Goal: Transaction & Acquisition: Obtain resource

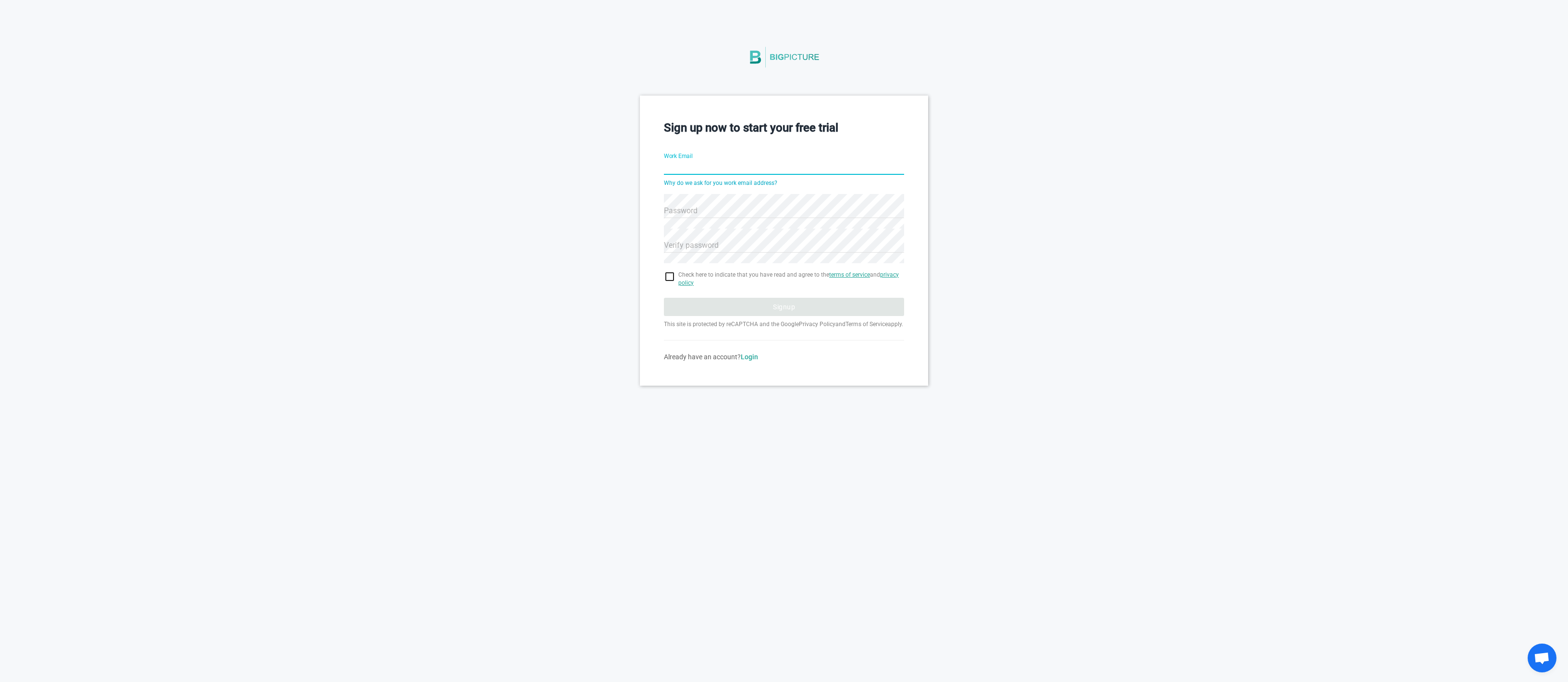
click at [685, 167] on input "Work Email" at bounding box center [784, 168] width 240 height 35
click at [723, 162] on input "[EMAIL_ADDRESS][PERSON_NAME]@[PERSON_NAME][DOMAIN_NAME]" at bounding box center [784, 168] width 240 height 35
type input "[EMAIL_ADDRESS][PERSON_NAME][DOMAIN_NAME]"
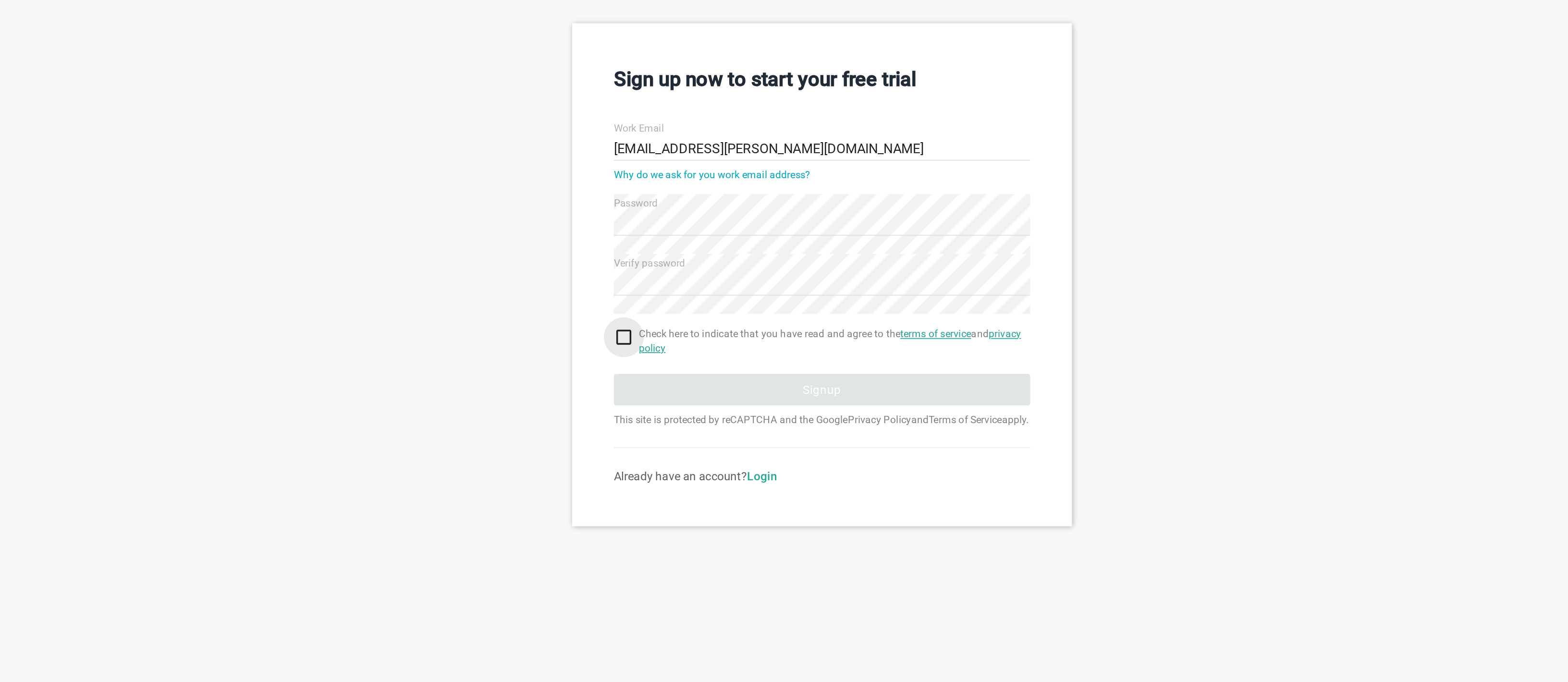
click at [674, 274] on input "checkbox" at bounding box center [784, 276] width 240 height 12
checkbox input "true"
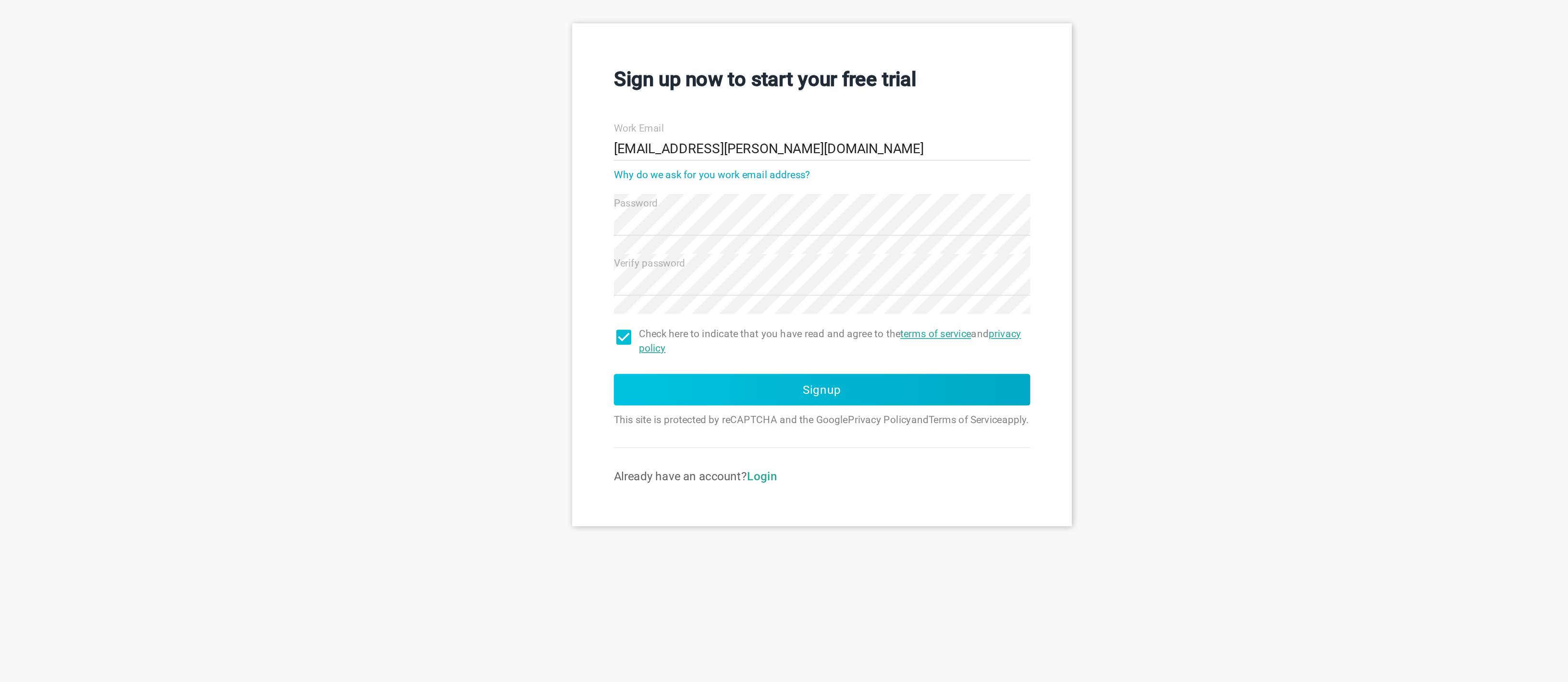
click at [700, 299] on button "Signup" at bounding box center [784, 307] width 240 height 18
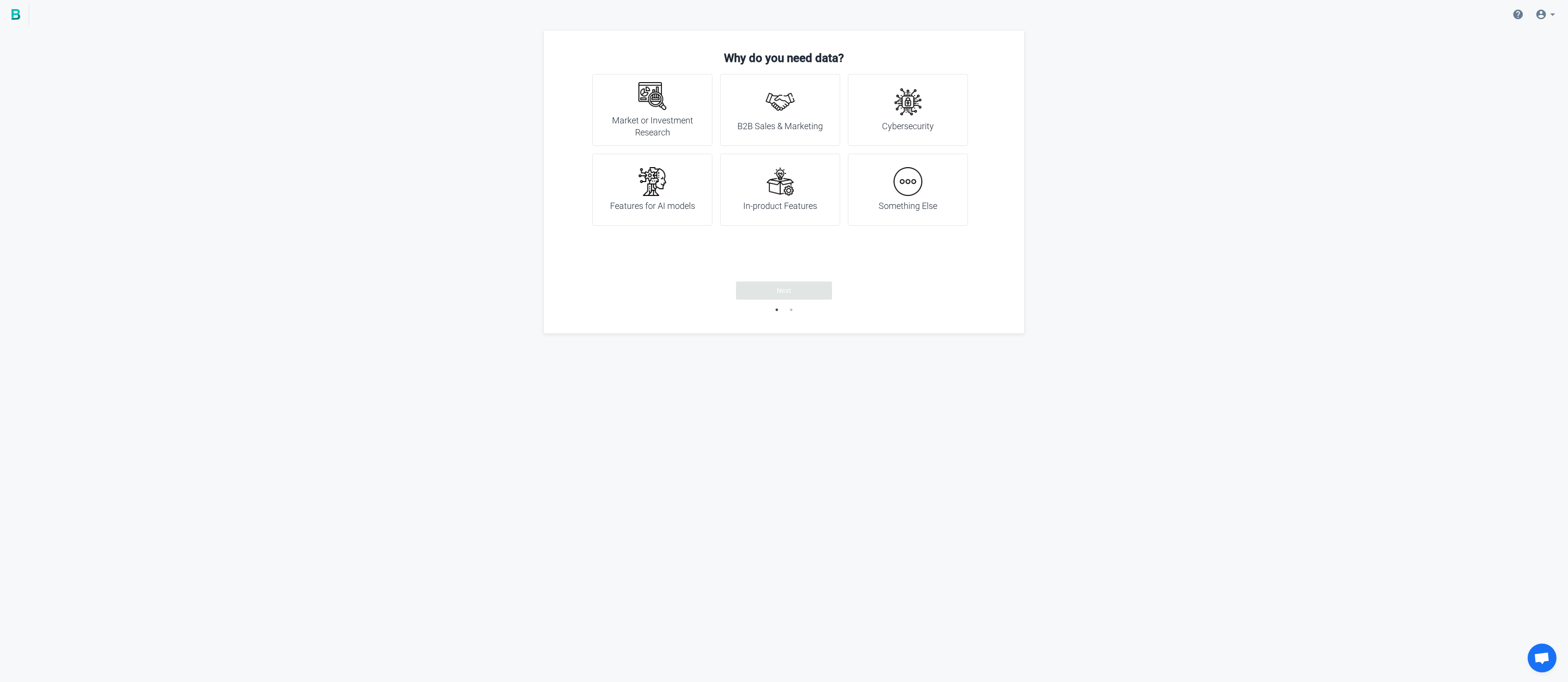
click at [782, 124] on h4 "B2B Sales & Marketing" at bounding box center [780, 126] width 85 height 13
click at [805, 288] on button "Next" at bounding box center [784, 290] width 96 height 18
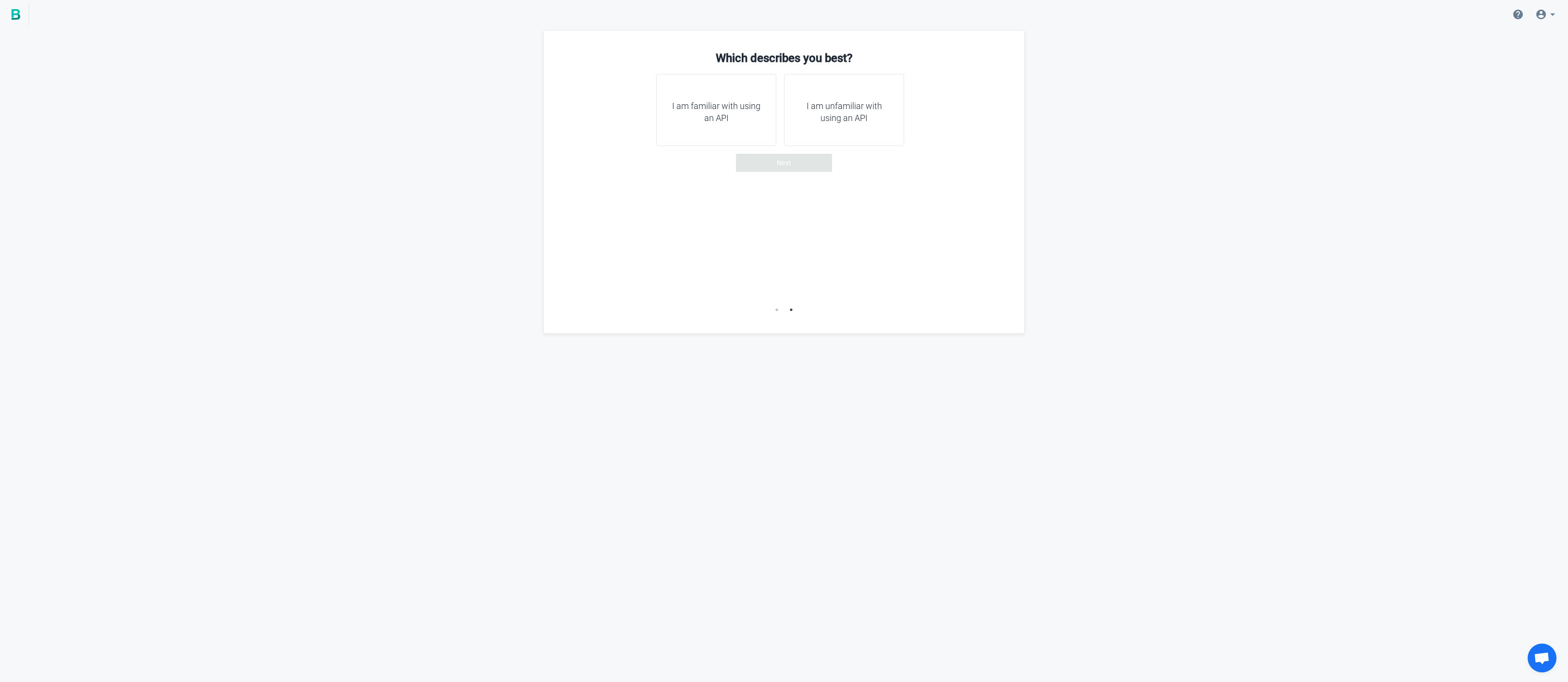
click at [768, 131] on div "I am familiar with using an API" at bounding box center [716, 110] width 120 height 72
click at [769, 170] on button "Next" at bounding box center [784, 163] width 96 height 18
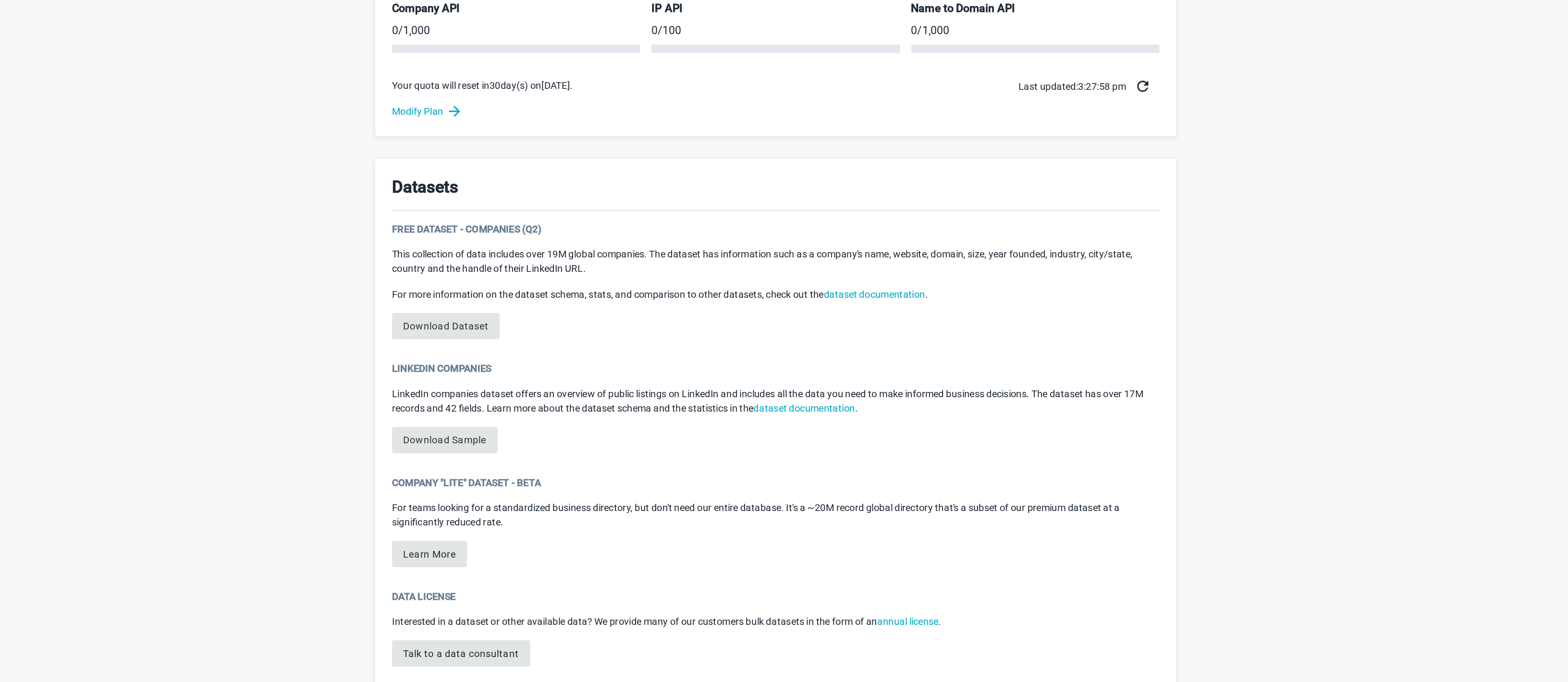
scroll to position [211, 0]
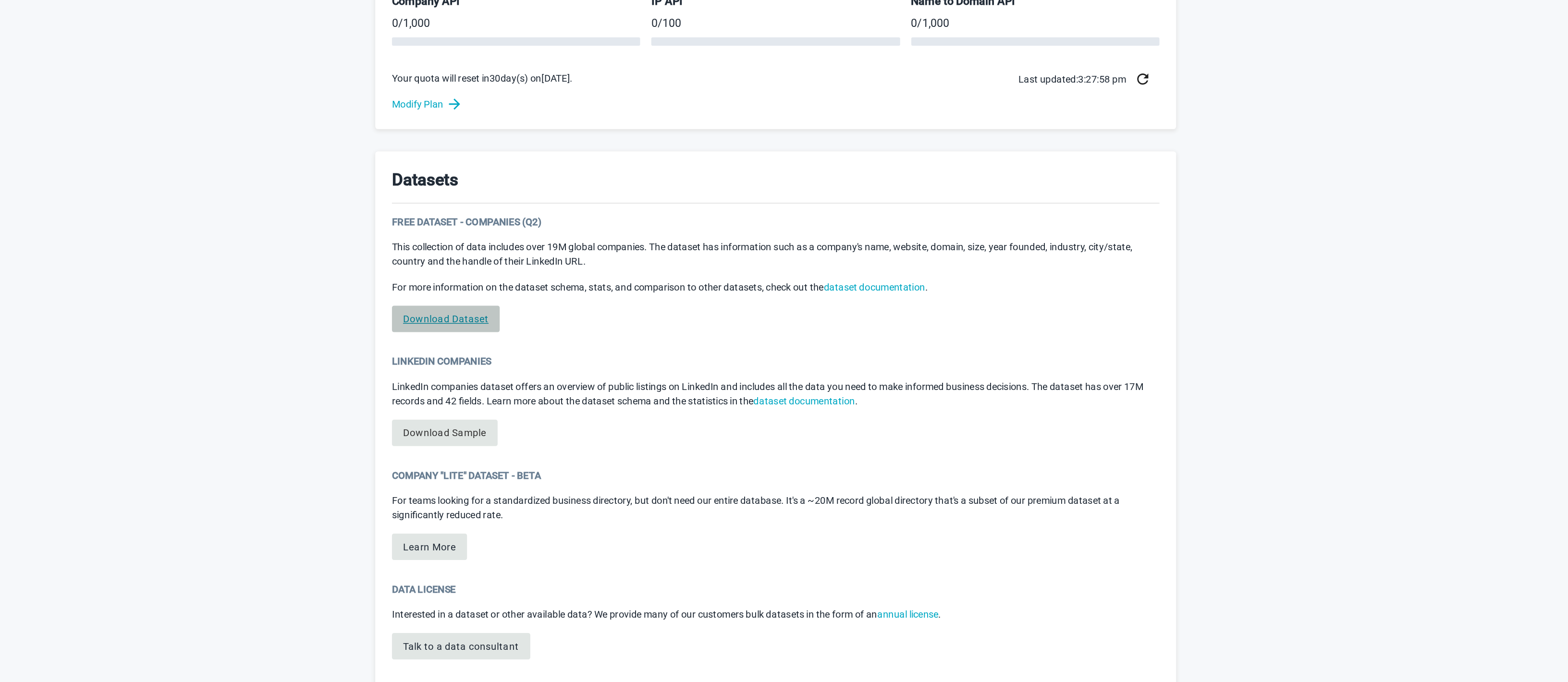
click at [586, 437] on link "Download Dataset" at bounding box center [556, 431] width 74 height 18
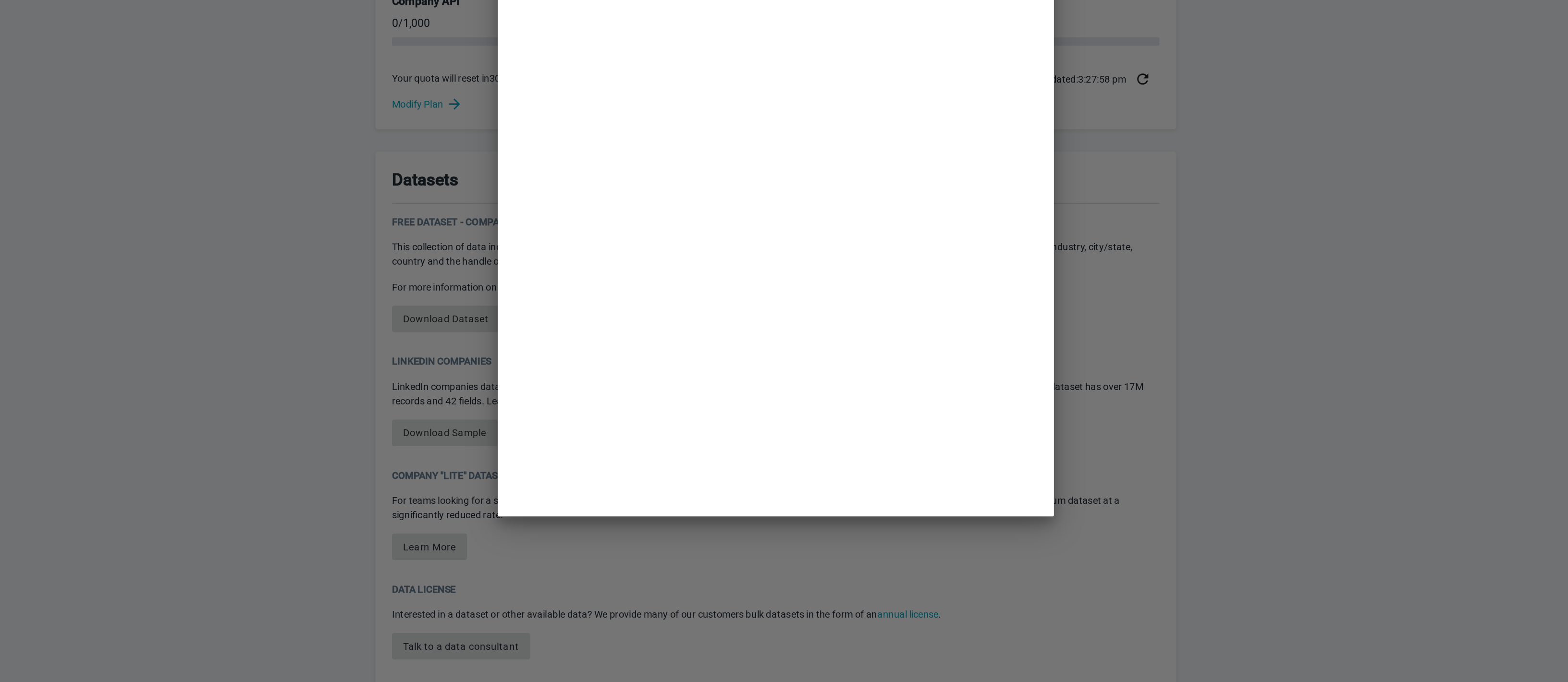
click at [586, 437] on div at bounding box center [784, 341] width 1568 height 682
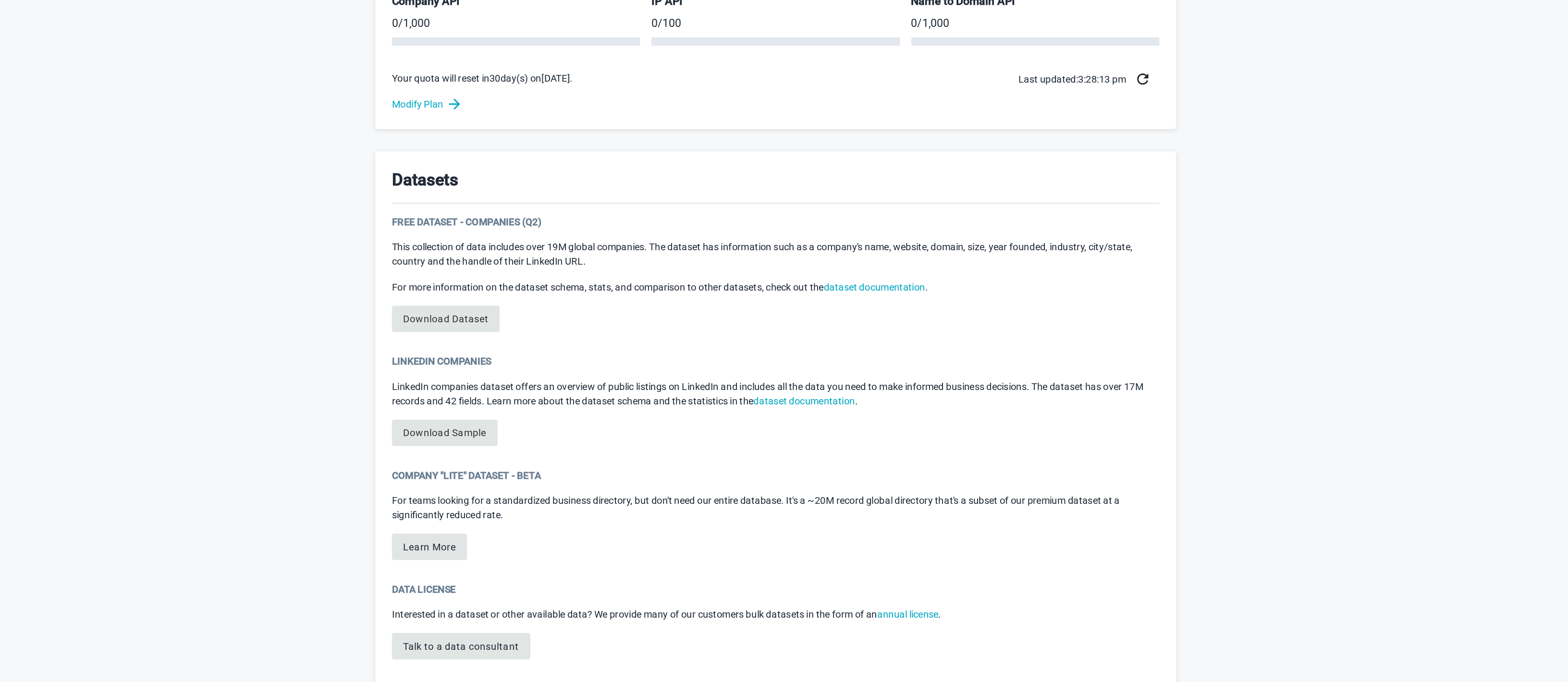
scroll to position [227, 0]
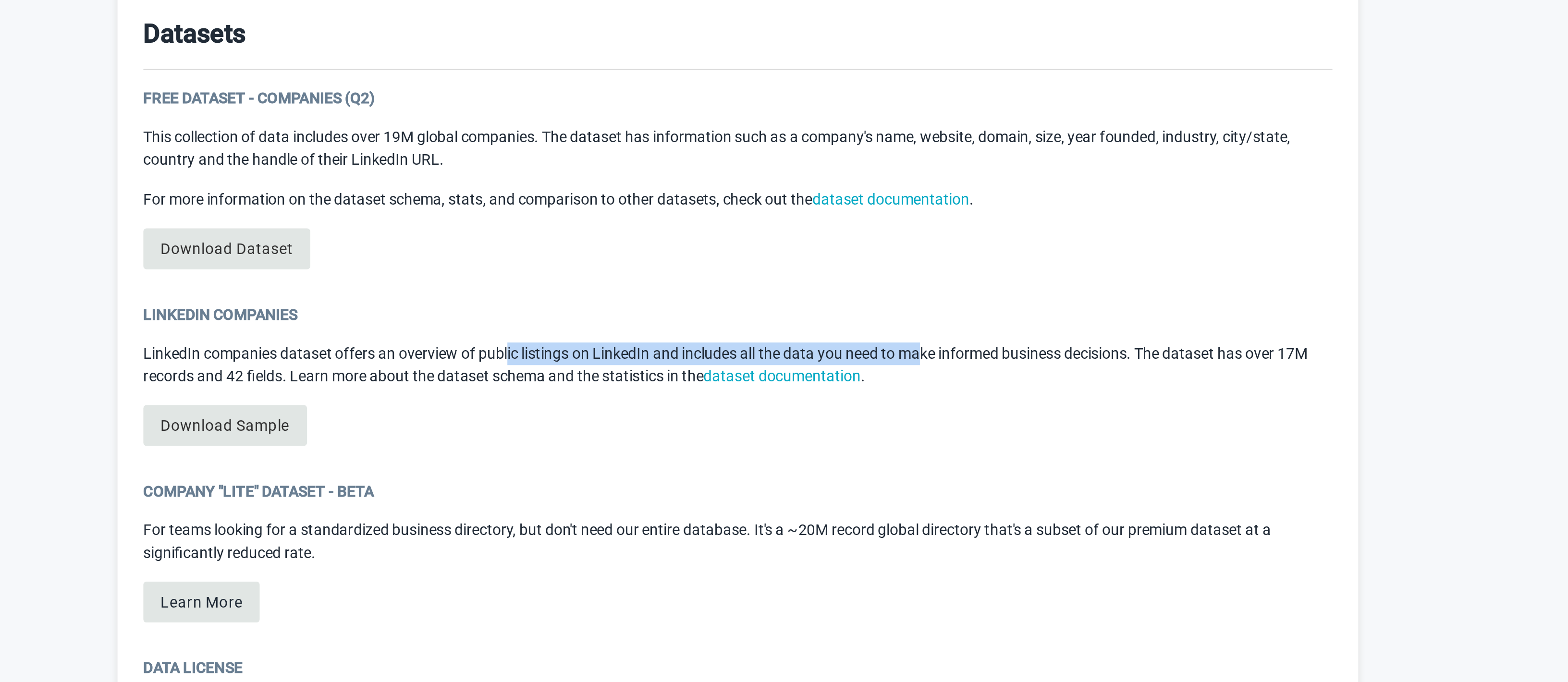
drag, startPoint x: 682, startPoint y: 462, endPoint x: 867, endPoint y: 456, distance: 185.1
click at [867, 456] on p "LinkedIn companies dataset offers an overview of public listings on LinkedIn an…" at bounding box center [783, 466] width 530 height 20
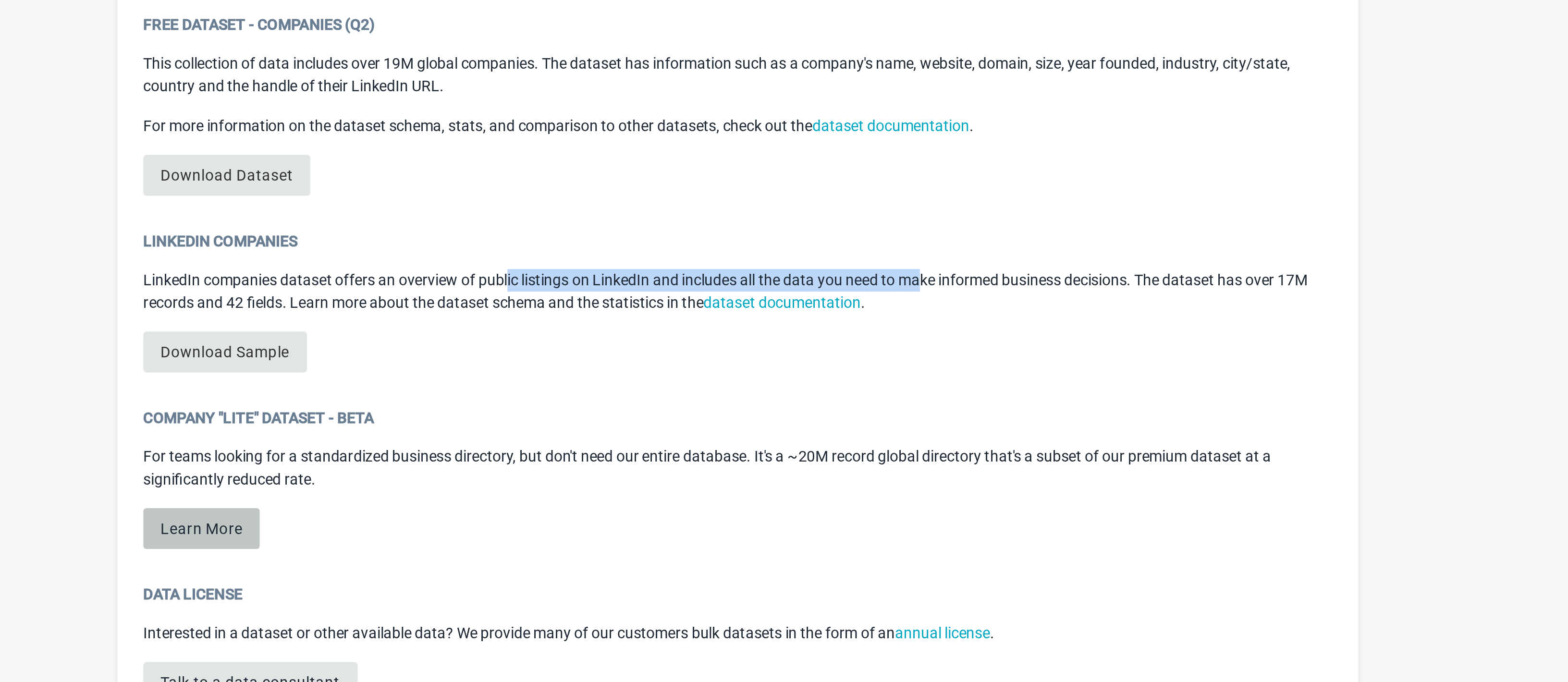
scroll to position [233, 0]
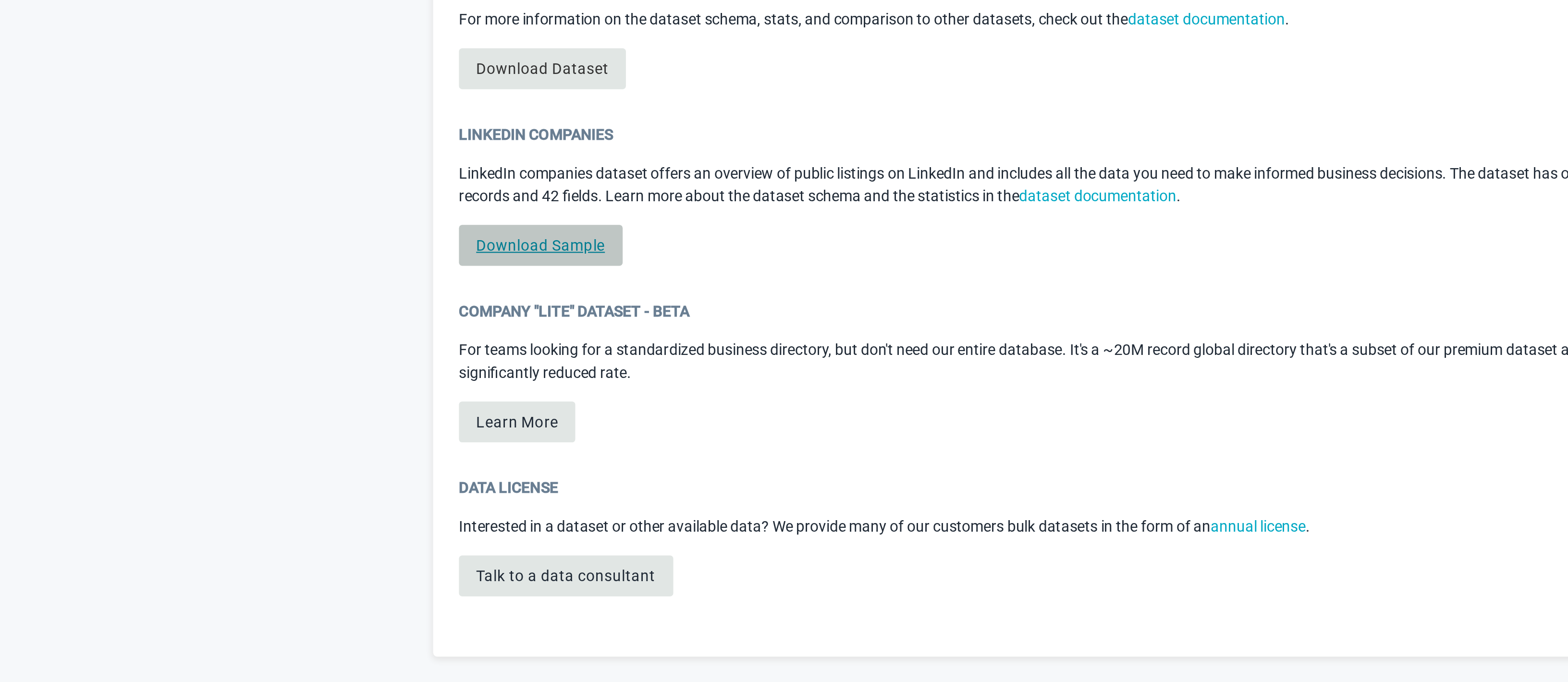
click at [563, 484] on link "Download Sample" at bounding box center [555, 487] width 73 height 18
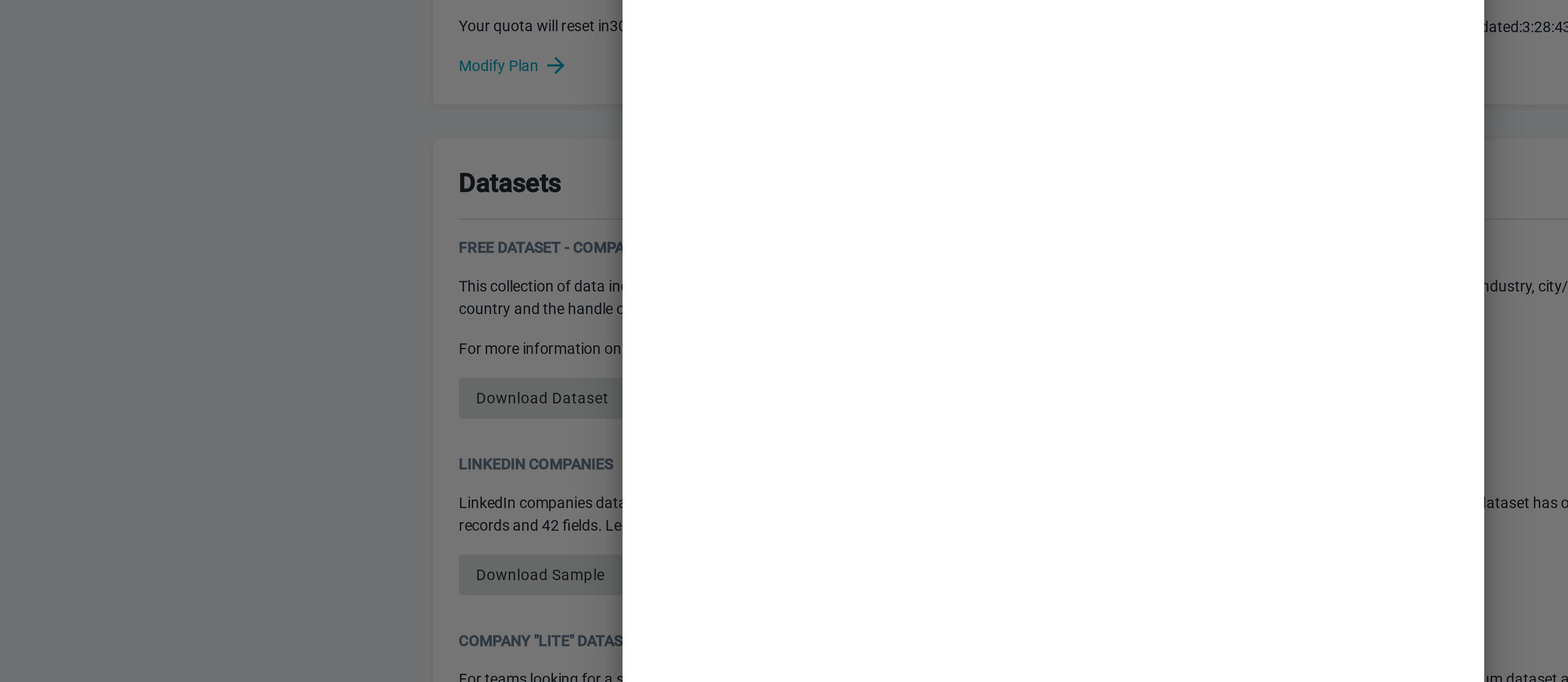
click at [552, 372] on div at bounding box center [784, 341] width 1568 height 682
